Goal: Task Accomplishment & Management: Complete application form

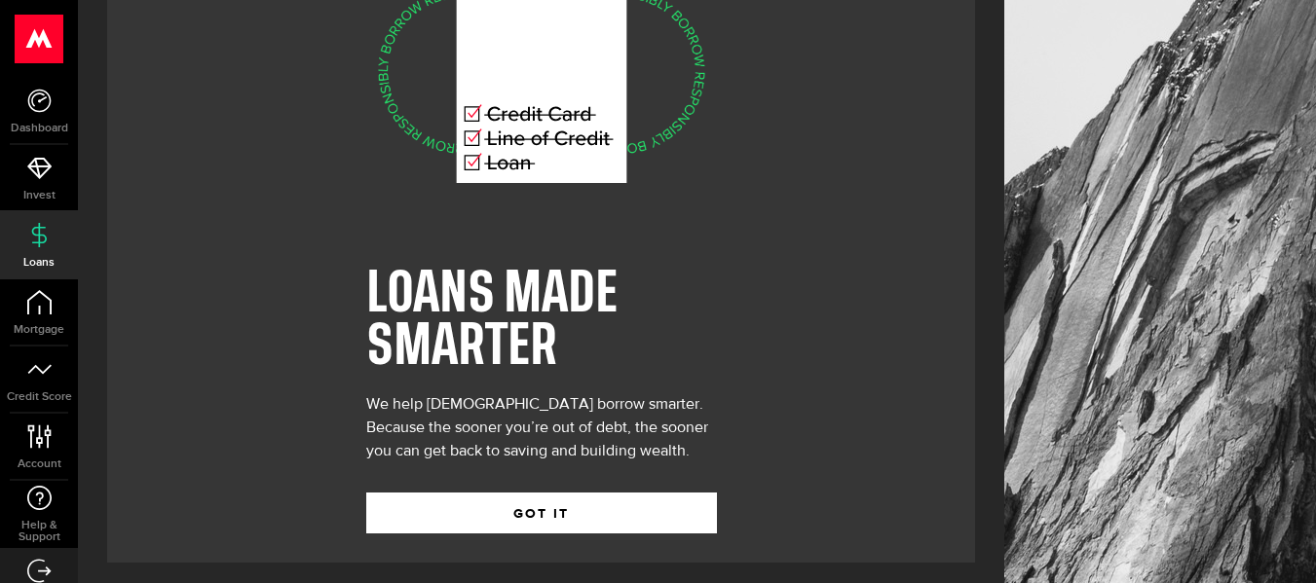
scroll to position [121, 0]
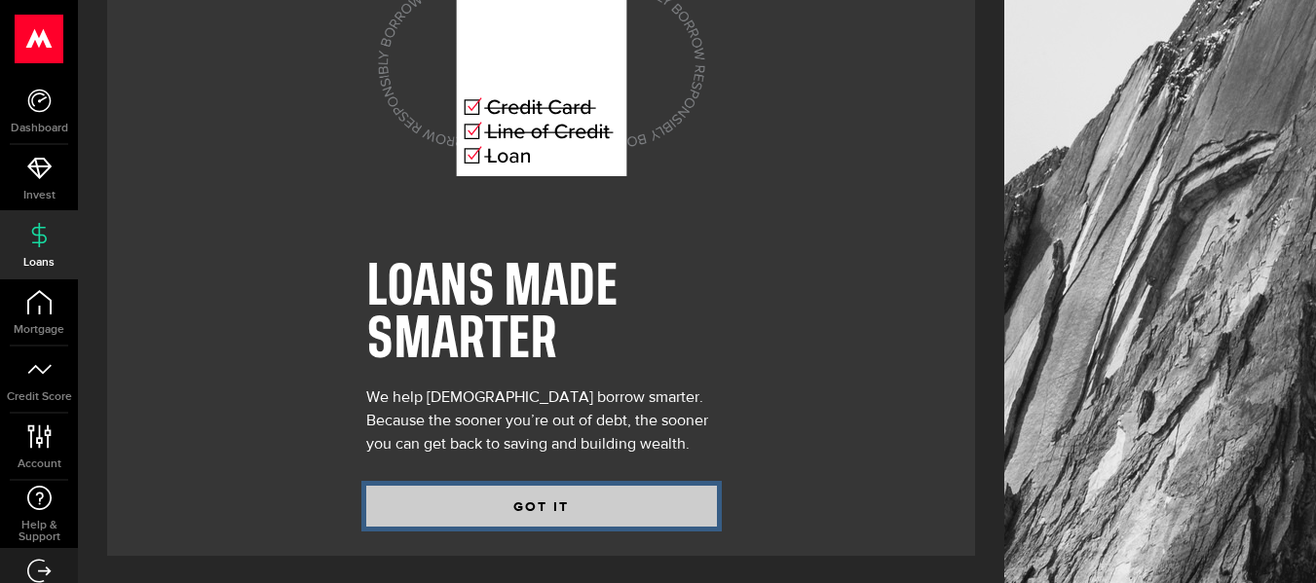
click at [566, 489] on button "GOT IT" at bounding box center [541, 506] width 351 height 41
